Goal: Task Accomplishment & Management: Manage account settings

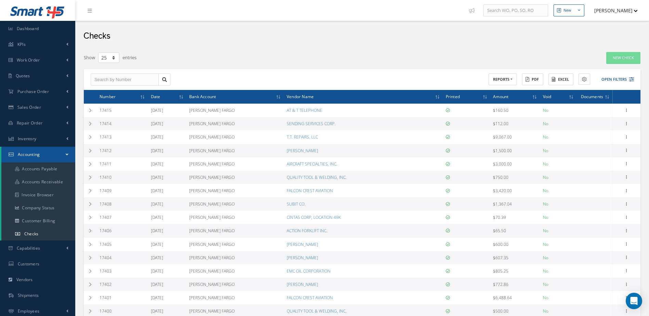
select select "25"
click at [39, 136] on link "Inventory" at bounding box center [37, 139] width 75 height 16
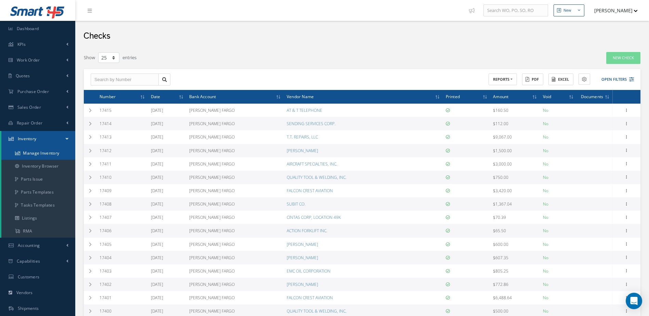
click at [43, 153] on link "Manage Inventory" at bounding box center [38, 153] width 74 height 13
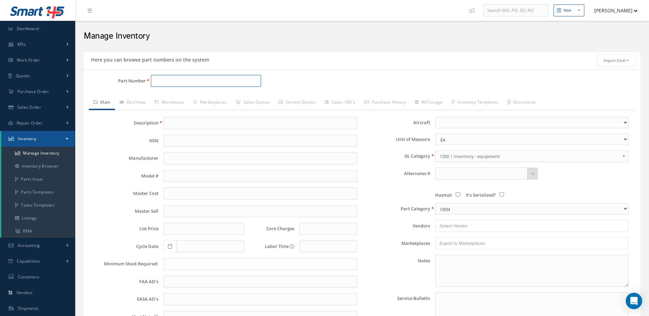
click at [211, 82] on input "Part Number" at bounding box center [206, 81] width 111 height 12
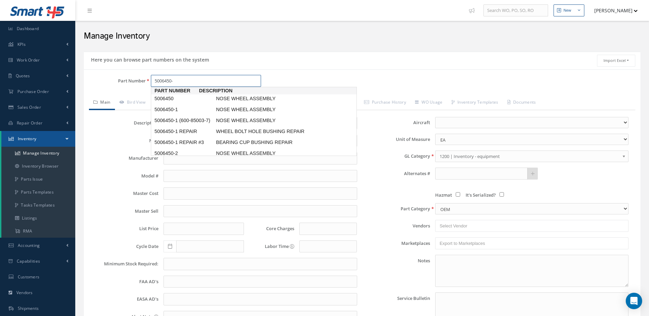
type input "5006450-5"
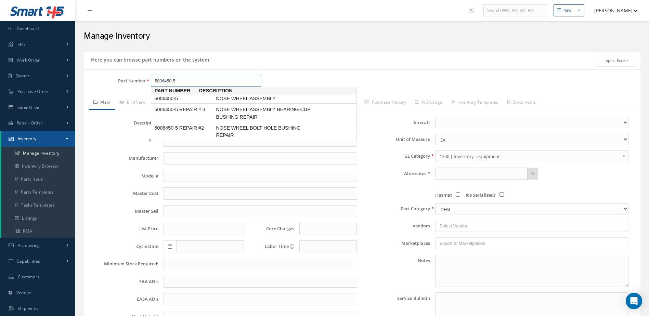
click at [237, 98] on span "NOSE WHEEL ASSEMBLY" at bounding box center [266, 98] width 103 height 7
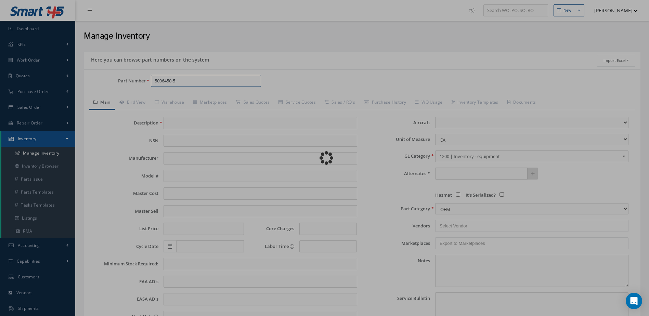
type input "NOSE WHEEL ASSEMBLY"
type input "891.00"
type input "1500.00"
type input "0.00"
type input "[DATE]"
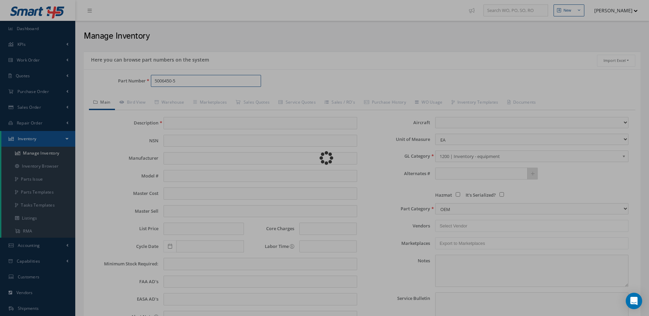
select select
type textarea "MAR/2022: ASSY 5006450, Repair # 3: $891.00 repair per half, includes bushing. …"
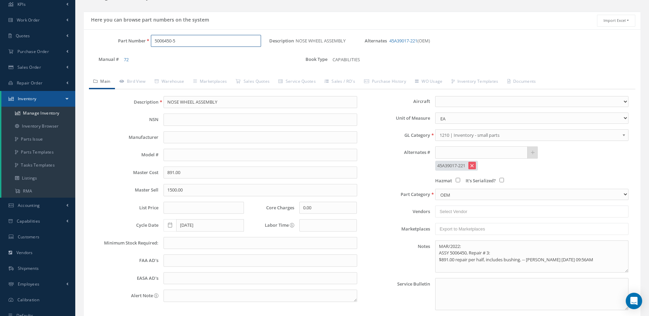
scroll to position [31, 0]
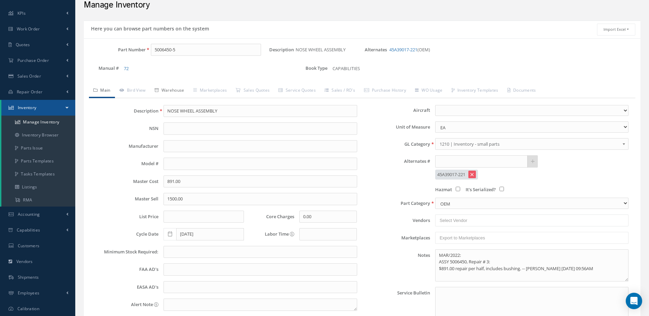
click at [177, 91] on link "Warehouse" at bounding box center [169, 91] width 39 height 14
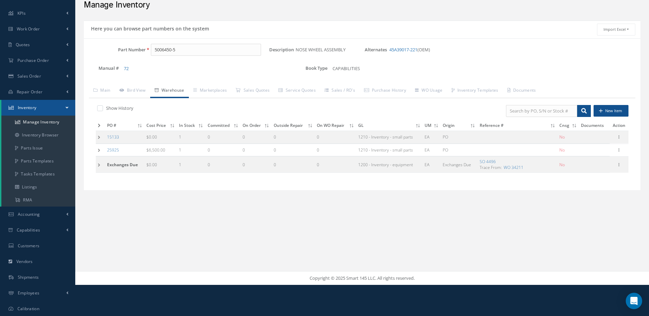
click at [99, 126] on icon at bounding box center [99, 126] width 3 height 4
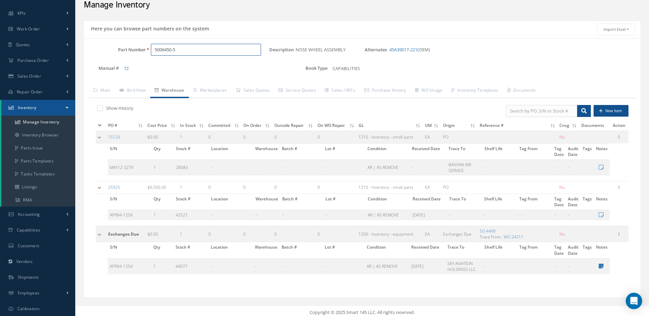
click at [189, 55] on input "5006450-5" at bounding box center [206, 50] width 111 height 12
type input "5"
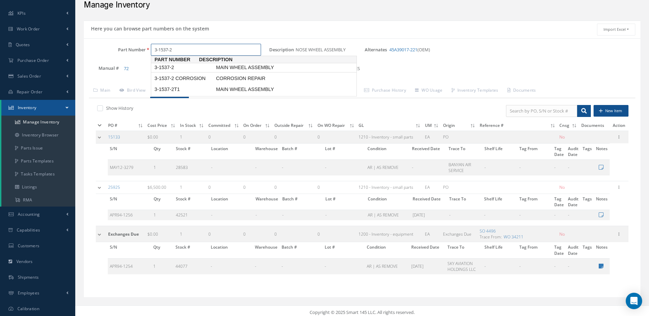
click at [244, 65] on span "MAIN WHEEL ASSEMBLY" at bounding box center [266, 67] width 103 height 7
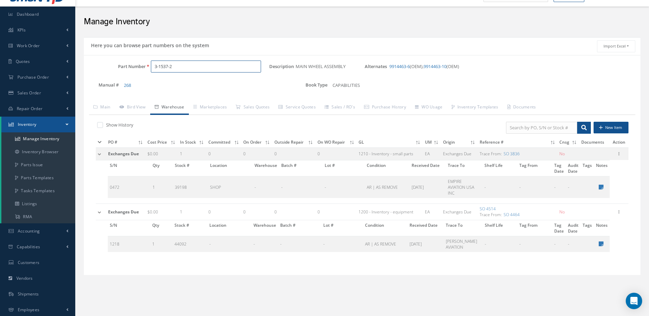
scroll to position [0, 0]
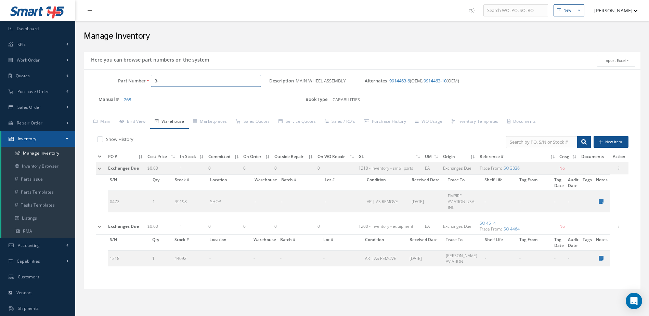
type input "3"
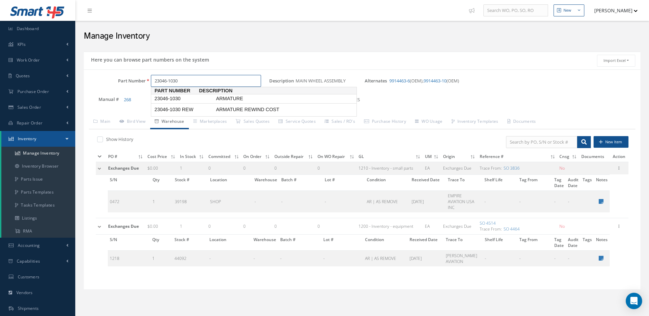
click at [226, 99] on span "ARMATURE" at bounding box center [266, 98] width 103 height 7
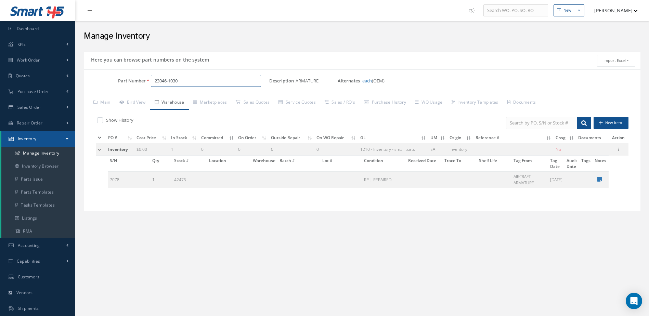
type input "23046-1030"
